Goal: Navigation & Orientation: Find specific page/section

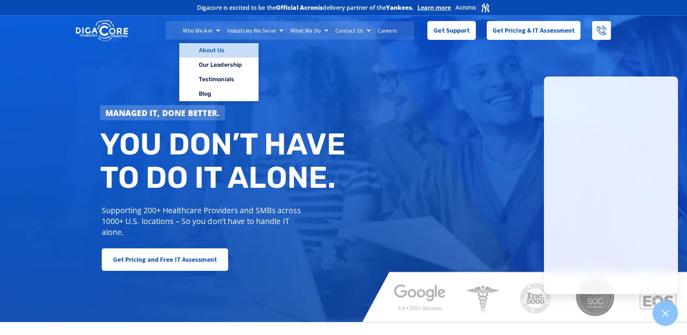
click at [216, 53] on link "About Us" at bounding box center [218, 50] width 79 height 14
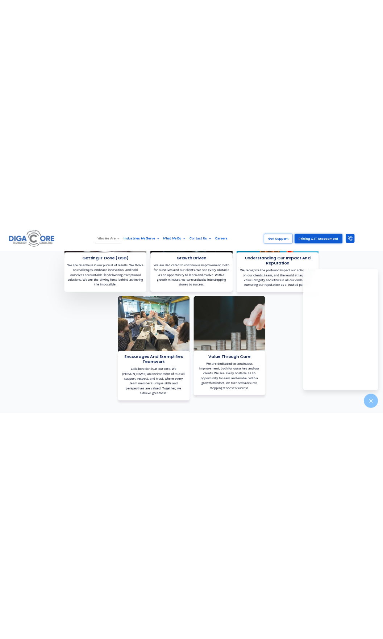
scroll to position [543, 0]
